Goal: Navigation & Orientation: Find specific page/section

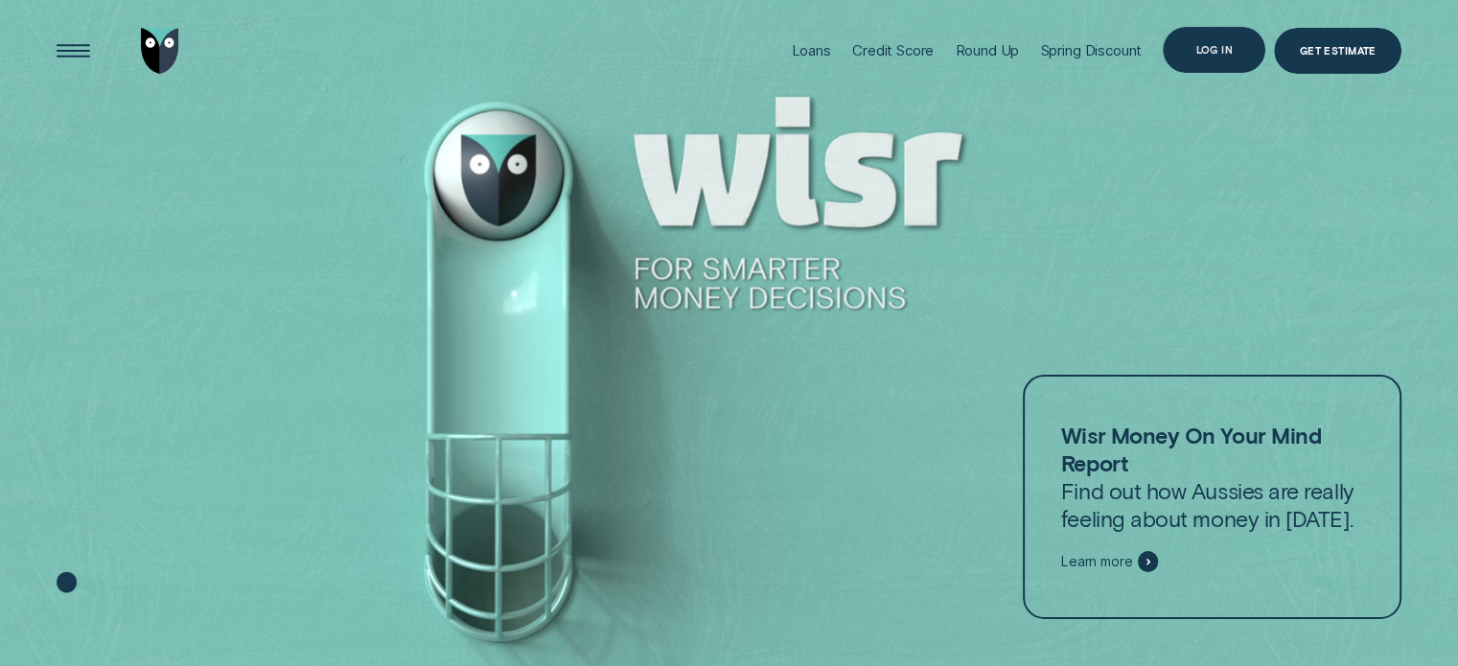
click at [1208, 49] on div "Log in" at bounding box center [1213, 49] width 37 height 9
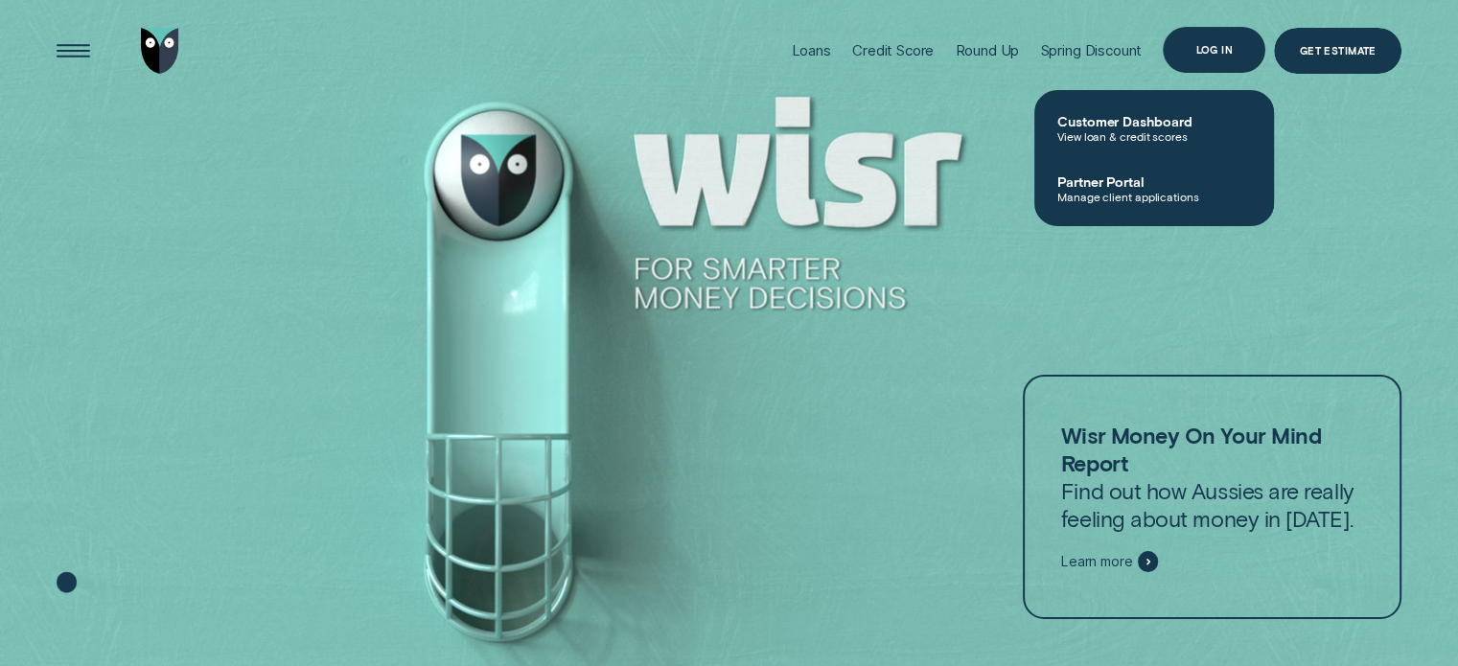
click at [1212, 57] on div "Log in" at bounding box center [1214, 50] width 103 height 46
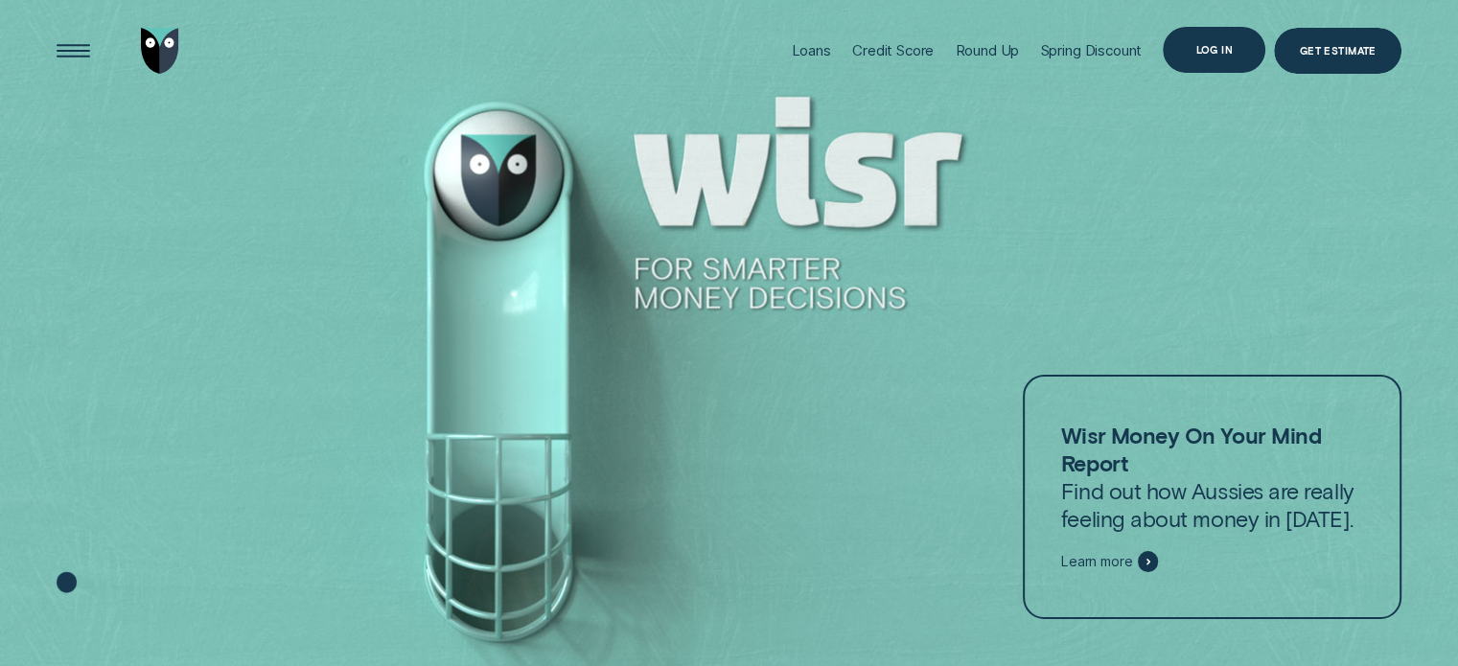
click at [1212, 57] on div "Log in" at bounding box center [1214, 50] width 103 height 46
click at [794, 51] on div "Loans" at bounding box center [811, 50] width 39 height 18
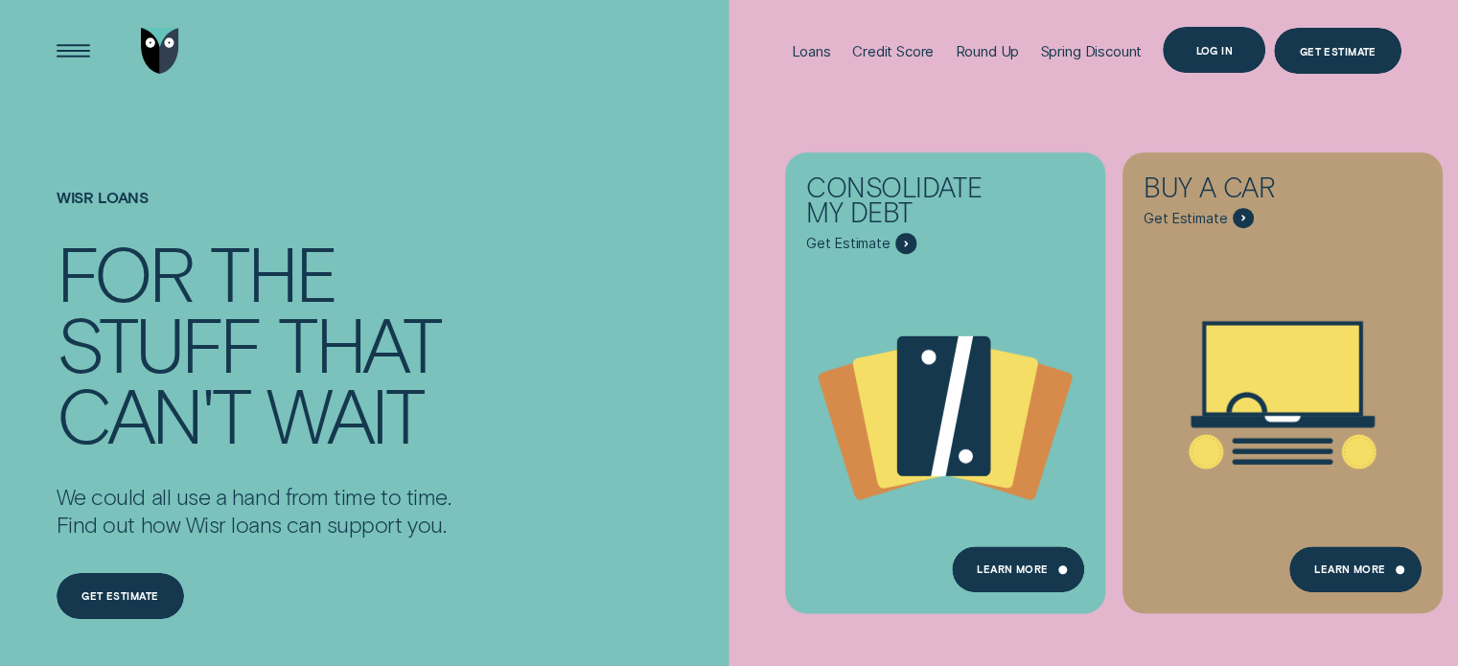
click at [1192, 47] on div "Log in" at bounding box center [1214, 50] width 103 height 46
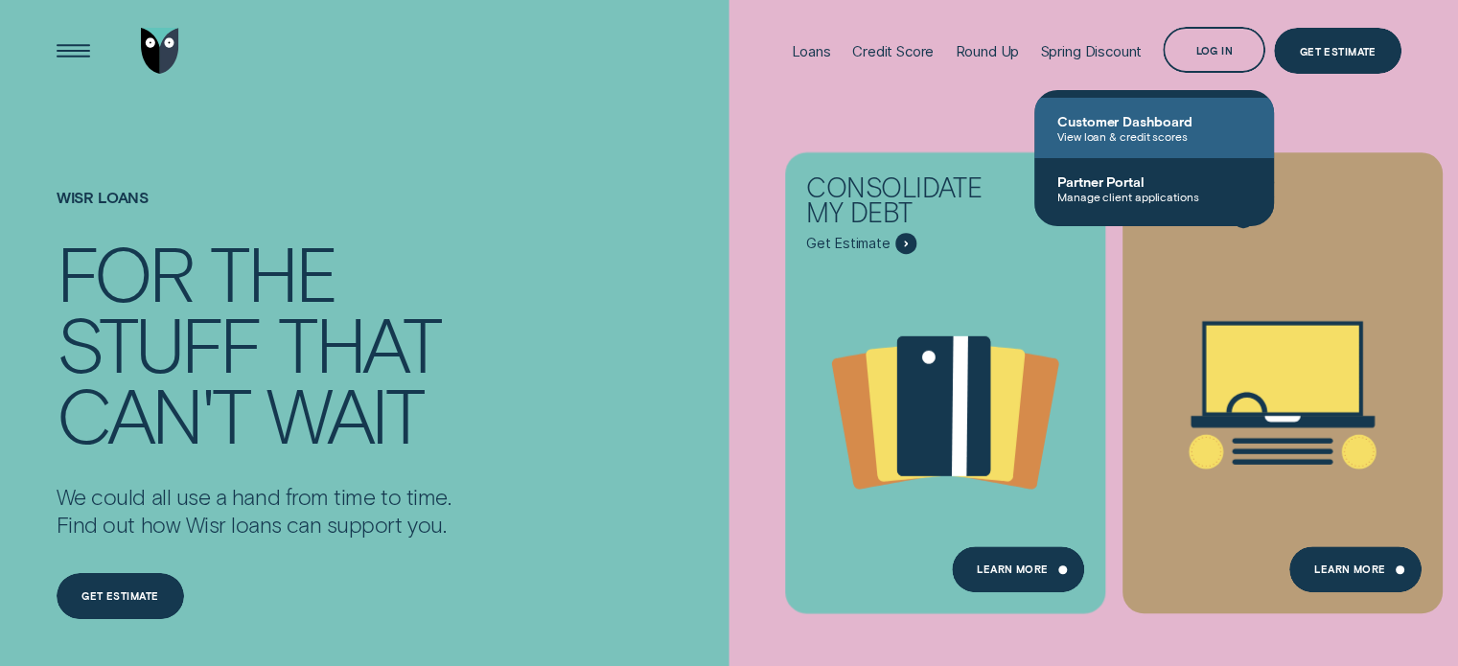
click at [1169, 127] on span "Customer Dashboard" at bounding box center [1154, 121] width 194 height 16
